Goal: Register for event/course: Sign up to attend an event or enroll in a course

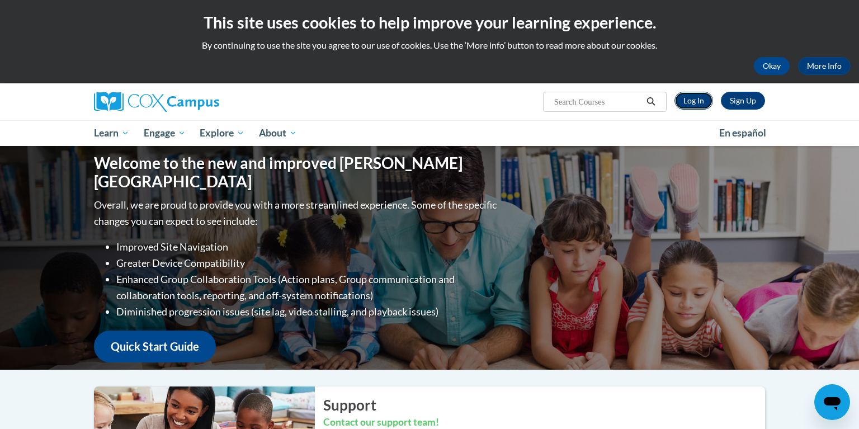
click at [698, 98] on link "Log In" at bounding box center [694, 101] width 39 height 18
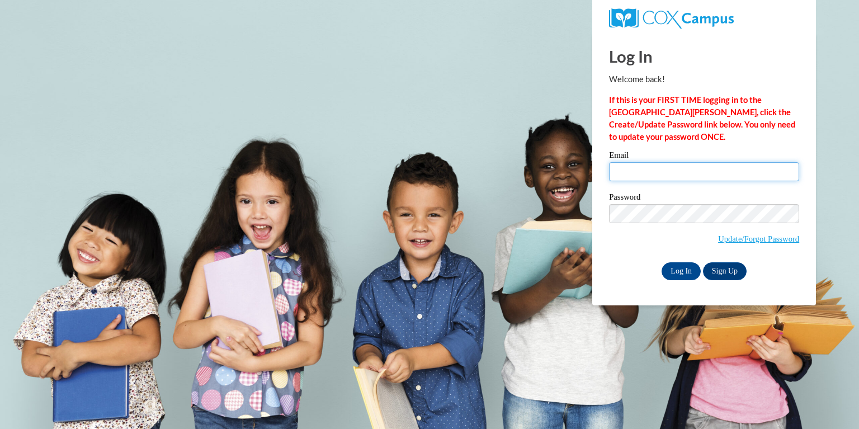
click at [685, 176] on input "Email" at bounding box center [704, 171] width 190 height 19
type input "challea@rbsd.k12.wi.us"
click at [683, 272] on input "Log In" at bounding box center [681, 271] width 39 height 18
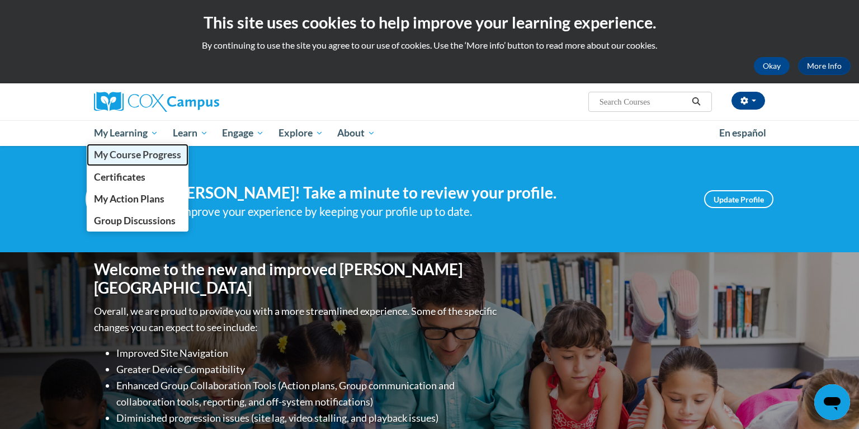
click at [140, 157] on span "My Course Progress" at bounding box center [137, 155] width 87 height 12
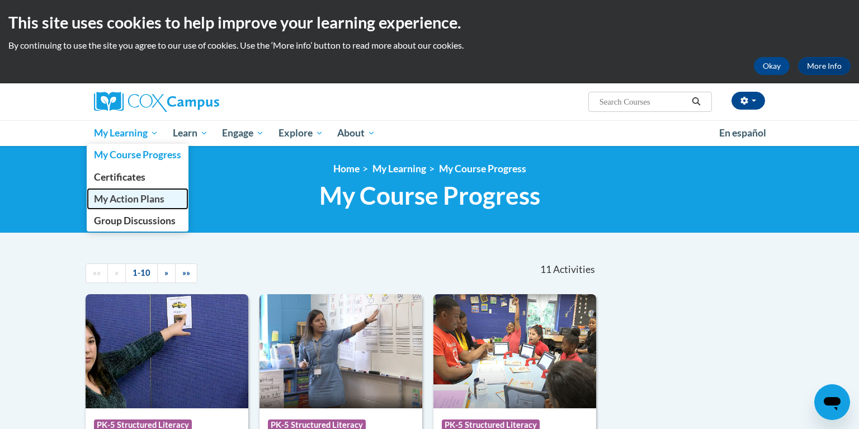
click at [133, 200] on span "My Action Plans" at bounding box center [129, 199] width 71 height 12
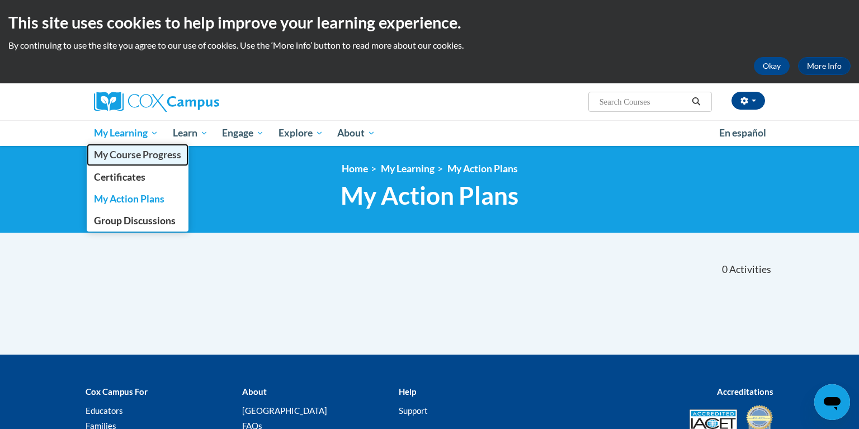
click at [138, 157] on span "My Course Progress" at bounding box center [137, 155] width 87 height 12
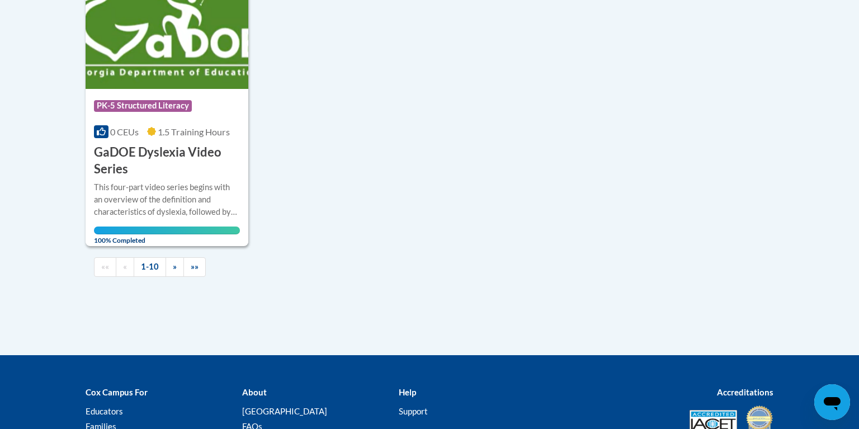
scroll to position [1175, 0]
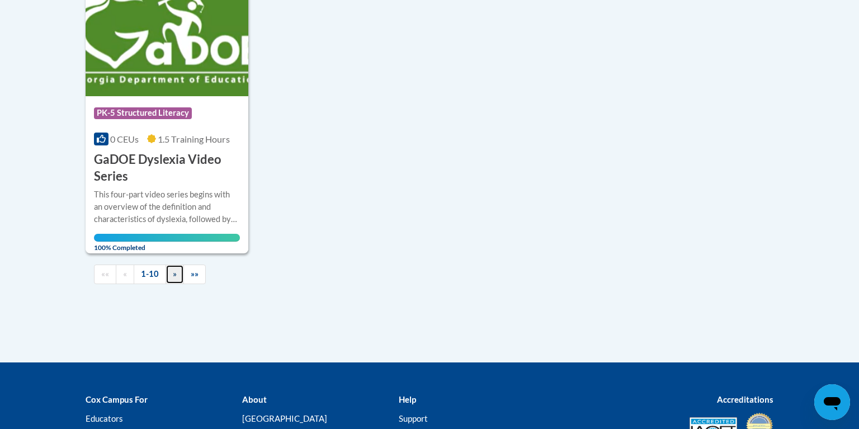
click at [169, 278] on link "»" at bounding box center [175, 275] width 18 height 20
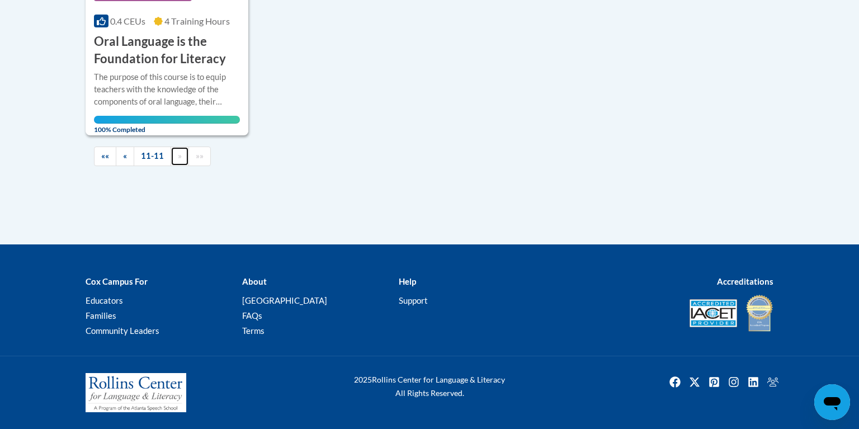
scroll to position [429, 0]
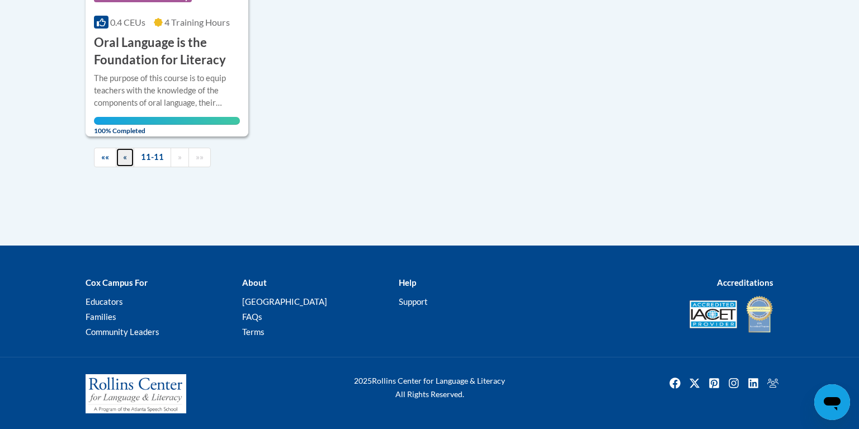
click at [126, 163] on link "«" at bounding box center [125, 158] width 18 height 20
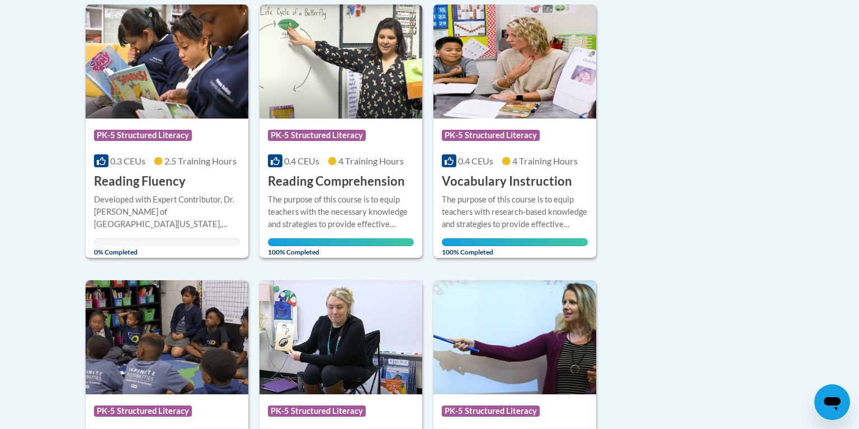
scroll to position [566, 0]
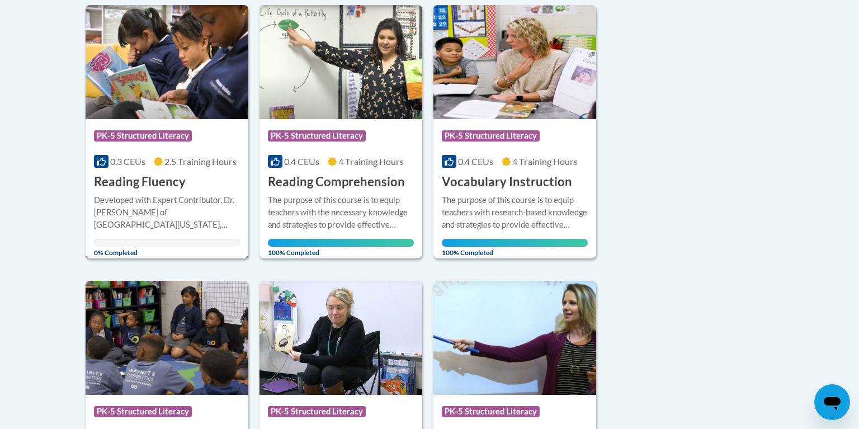
click at [173, 141] on span "PK-5 Structured Literacy" at bounding box center [144, 137] width 101 height 14
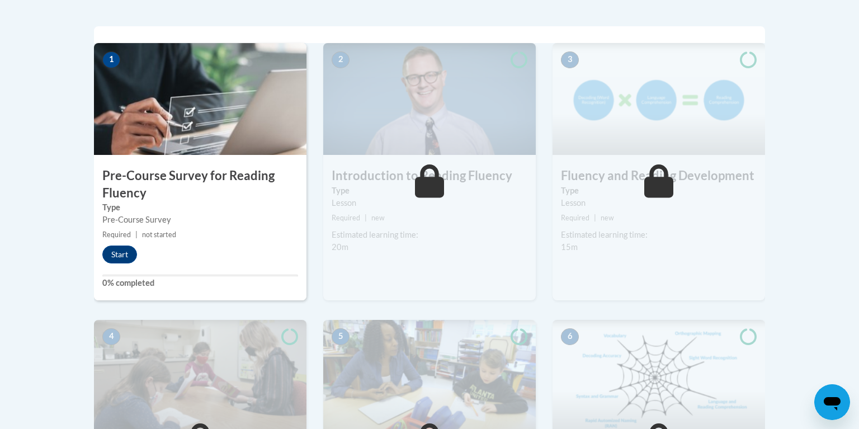
scroll to position [411, 0]
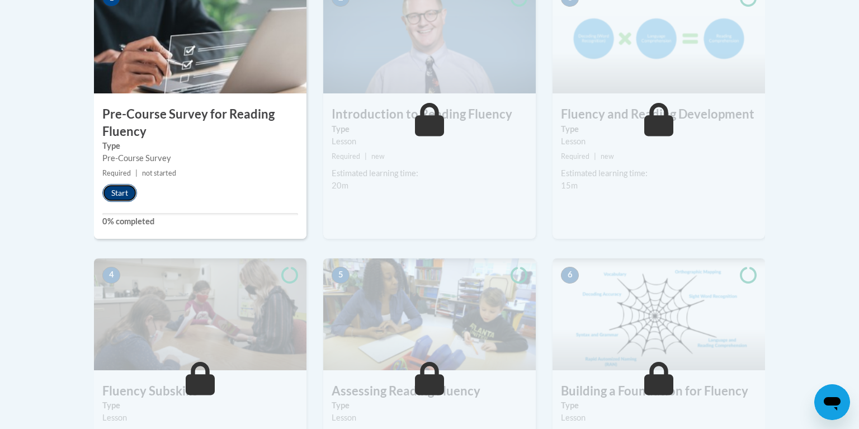
click at [113, 192] on button "Start" at bounding box center [119, 193] width 35 height 18
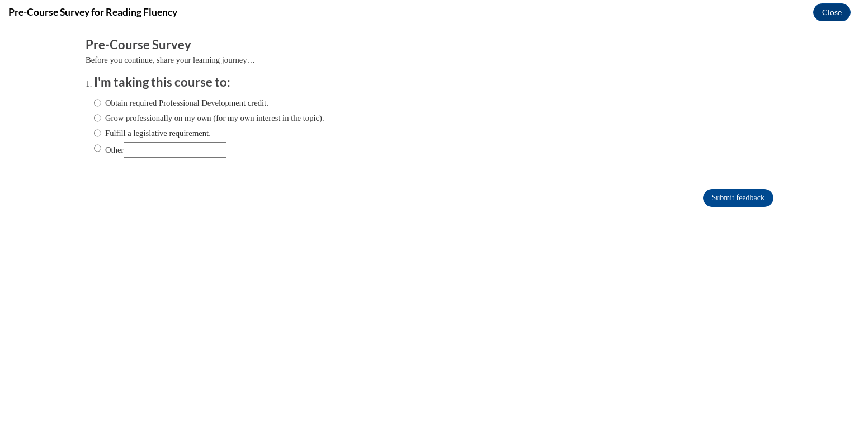
scroll to position [0, 0]
click at [178, 101] on label "Obtain required Professional Development credit." at bounding box center [181, 103] width 175 height 12
click at [101, 101] on input "Obtain required Professional Development credit." at bounding box center [97, 103] width 7 height 12
radio input "true"
click at [738, 199] on input "Submit feedback" at bounding box center [738, 198] width 71 height 18
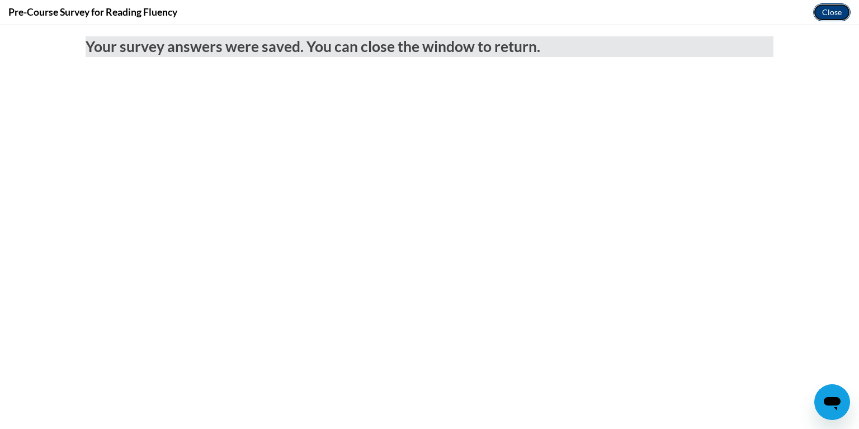
click at [837, 9] on button "Close" at bounding box center [832, 12] width 37 height 18
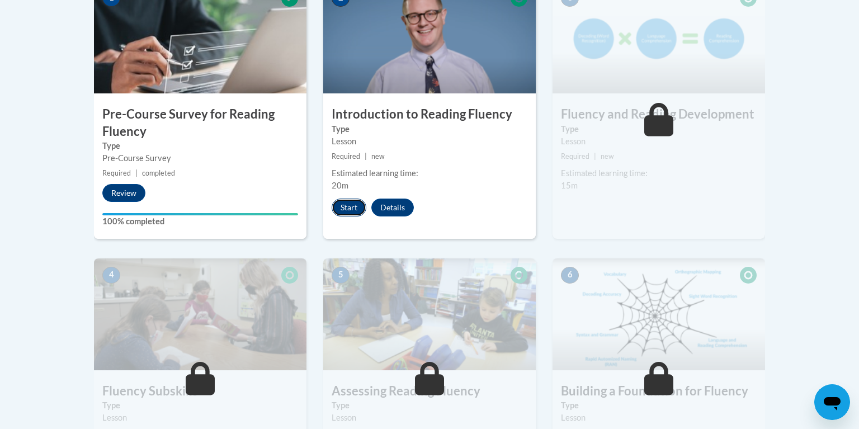
click at [347, 208] on button "Start" at bounding box center [349, 208] width 35 height 18
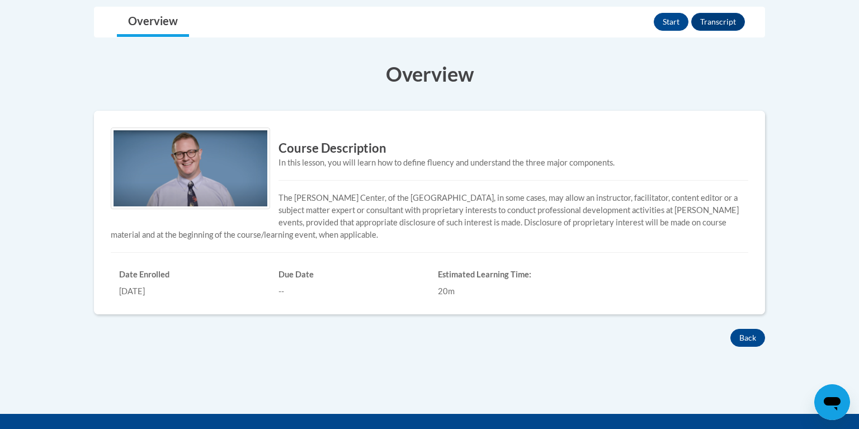
scroll to position [239, 0]
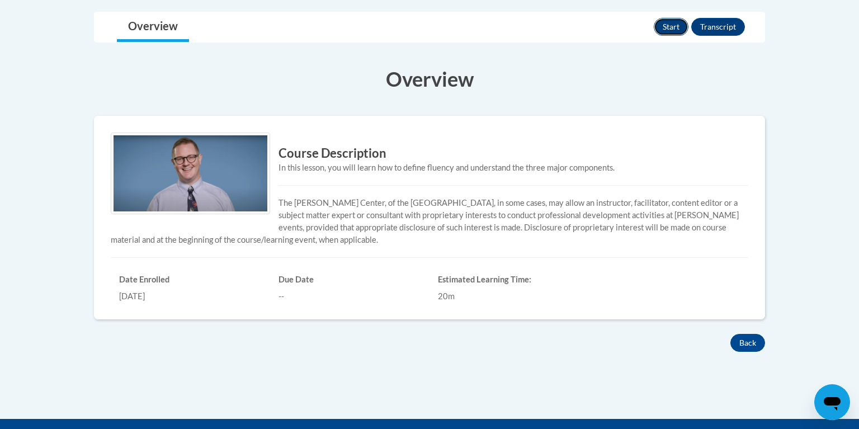
click at [664, 29] on button "Start" at bounding box center [671, 27] width 35 height 18
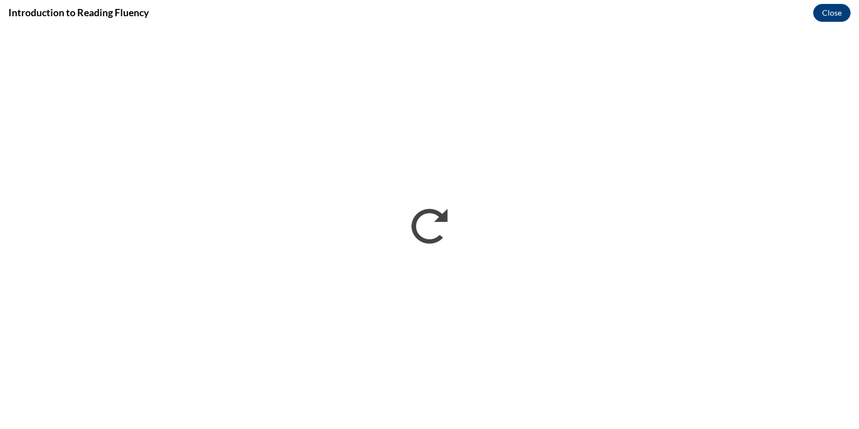
scroll to position [0, 0]
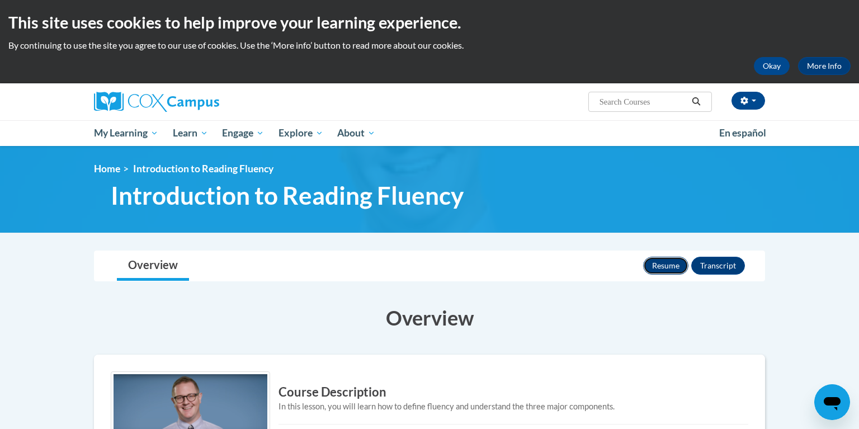
click at [661, 266] on button "Resume" at bounding box center [665, 266] width 45 height 18
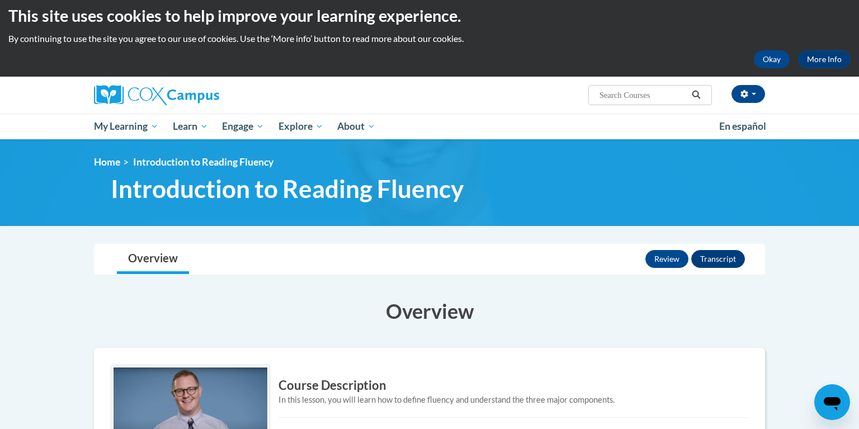
scroll to position [8, 0]
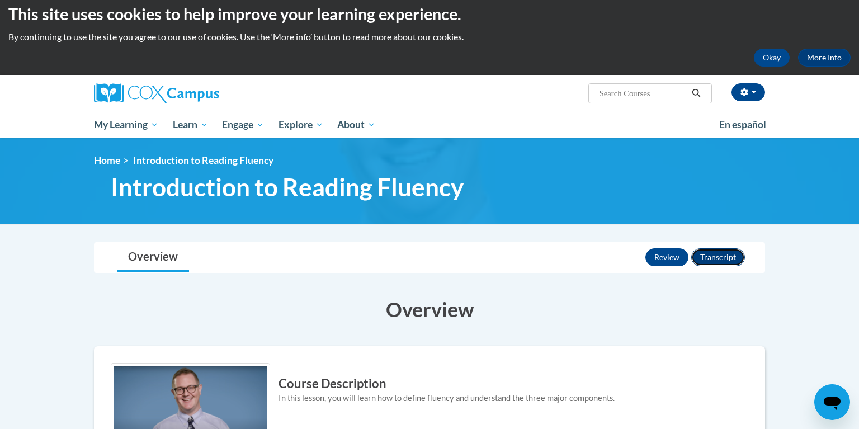
click at [715, 259] on button "Transcript" at bounding box center [719, 257] width 54 height 18
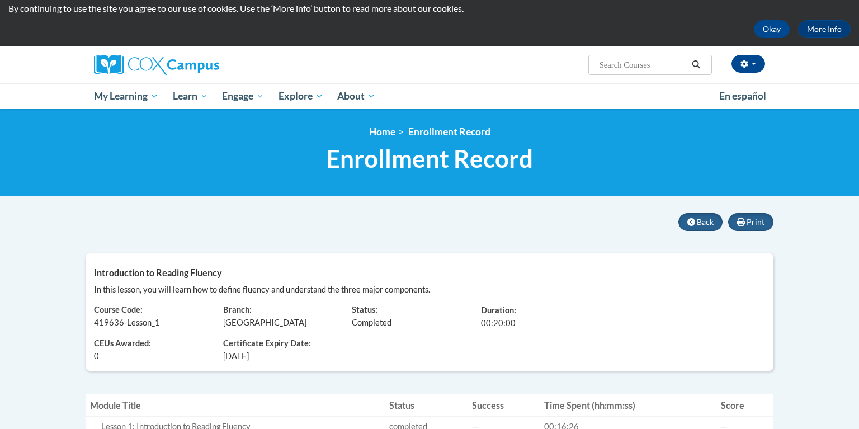
scroll to position [36, 0]
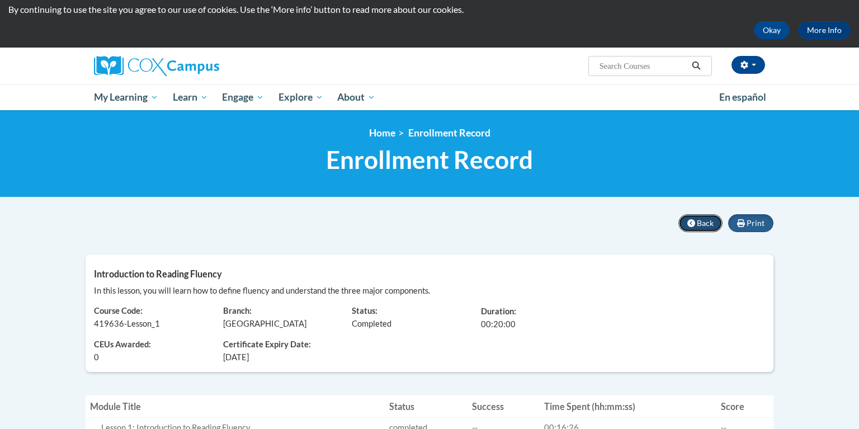
click at [700, 223] on span "Back" at bounding box center [705, 223] width 17 height 10
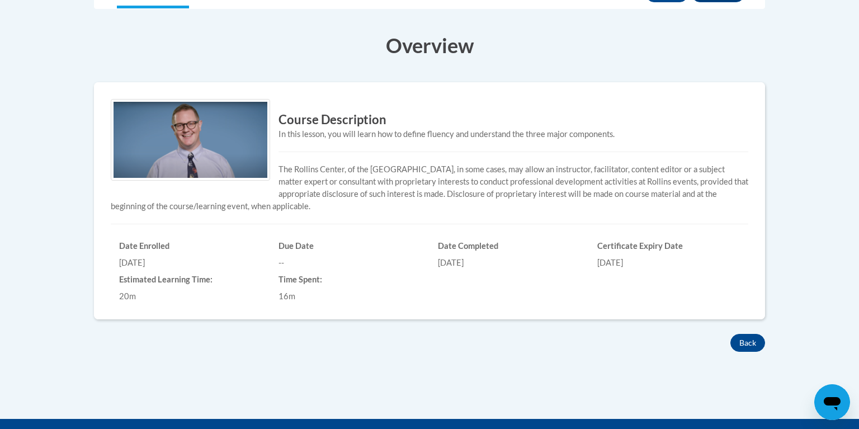
scroll to position [273, 0]
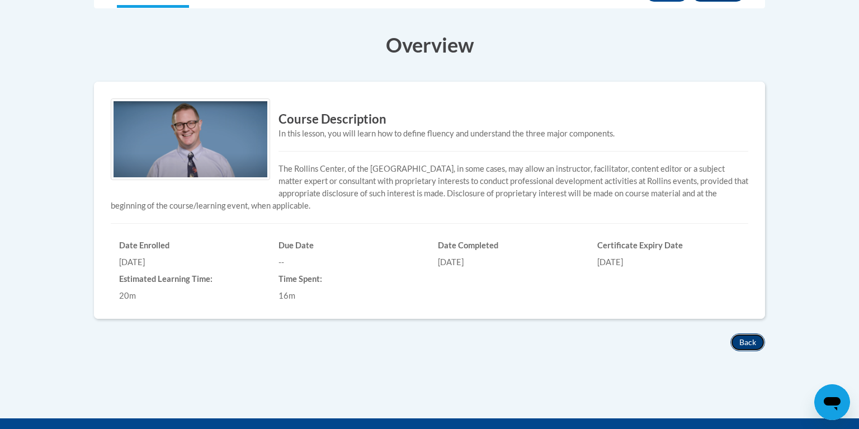
click at [749, 347] on button "Back" at bounding box center [748, 342] width 35 height 18
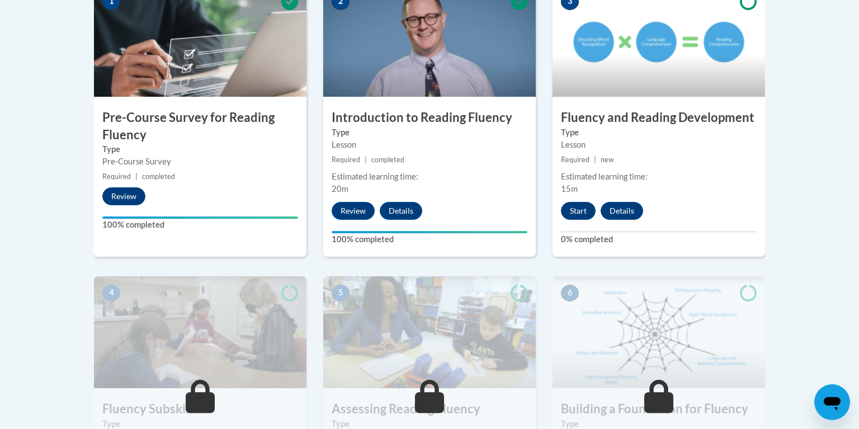
scroll to position [429, 0]
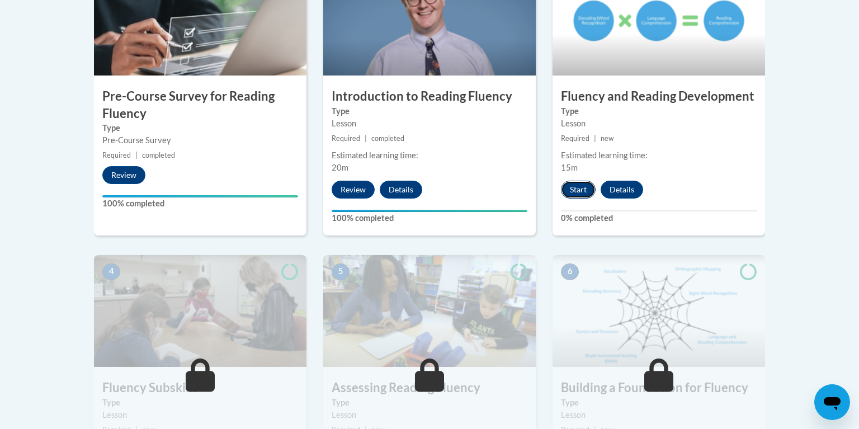
click at [578, 192] on button "Start" at bounding box center [578, 190] width 35 height 18
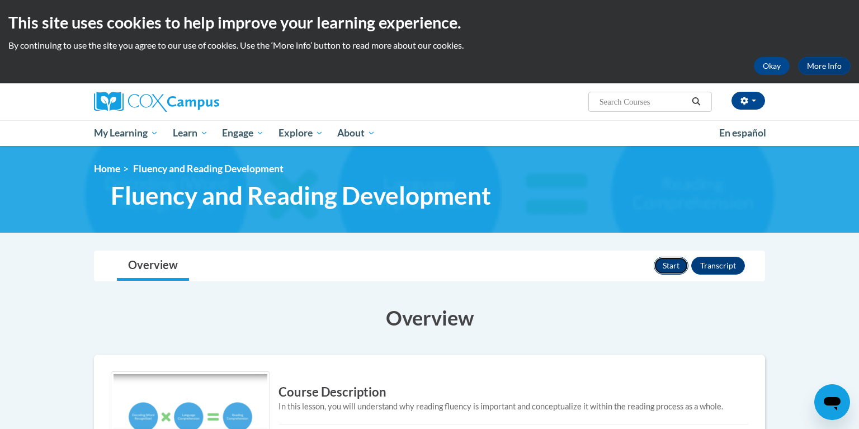
click at [677, 265] on button "Start" at bounding box center [671, 266] width 35 height 18
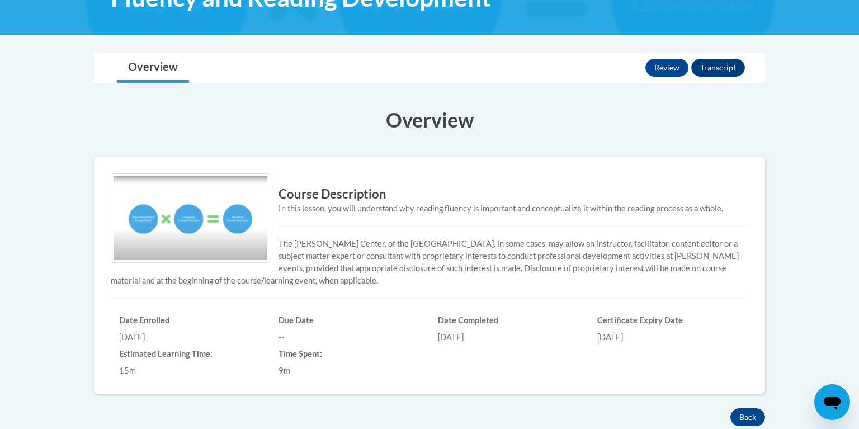
scroll to position [195, 0]
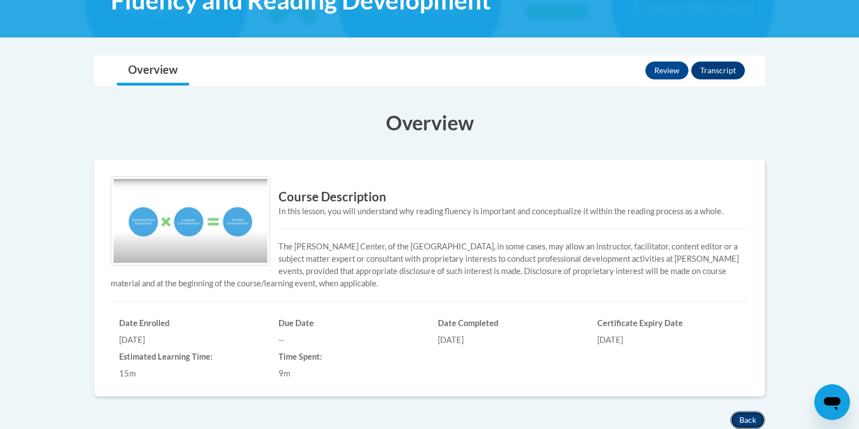
click at [754, 416] on button "Back" at bounding box center [748, 420] width 35 height 18
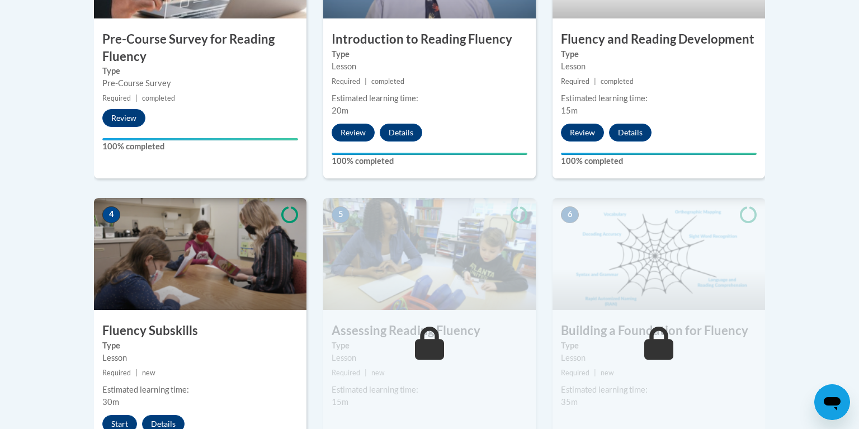
scroll to position [488, 0]
